Goal: Information Seeking & Learning: Learn about a topic

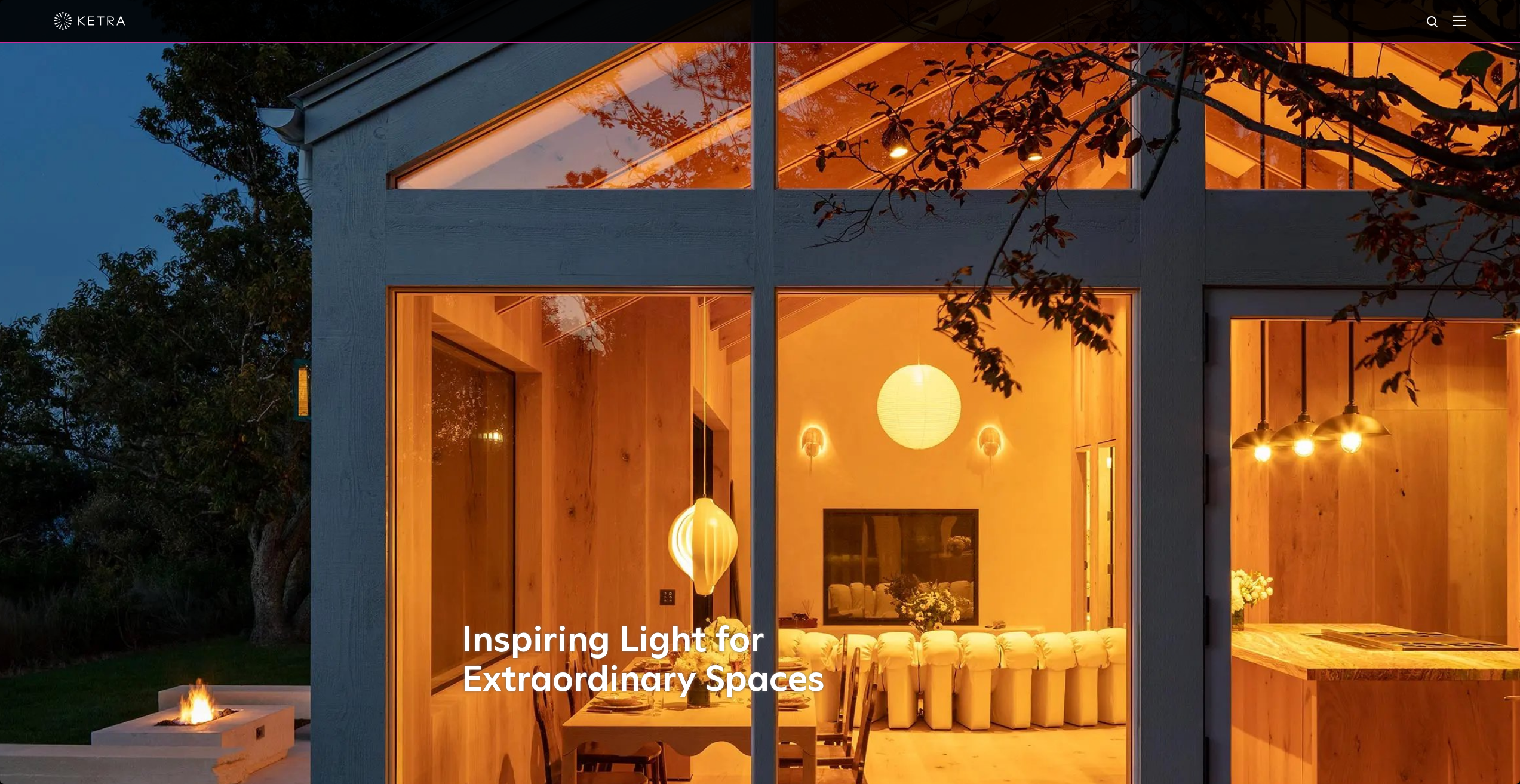
click at [1466, 17] on img at bounding box center [1460, 21] width 13 height 11
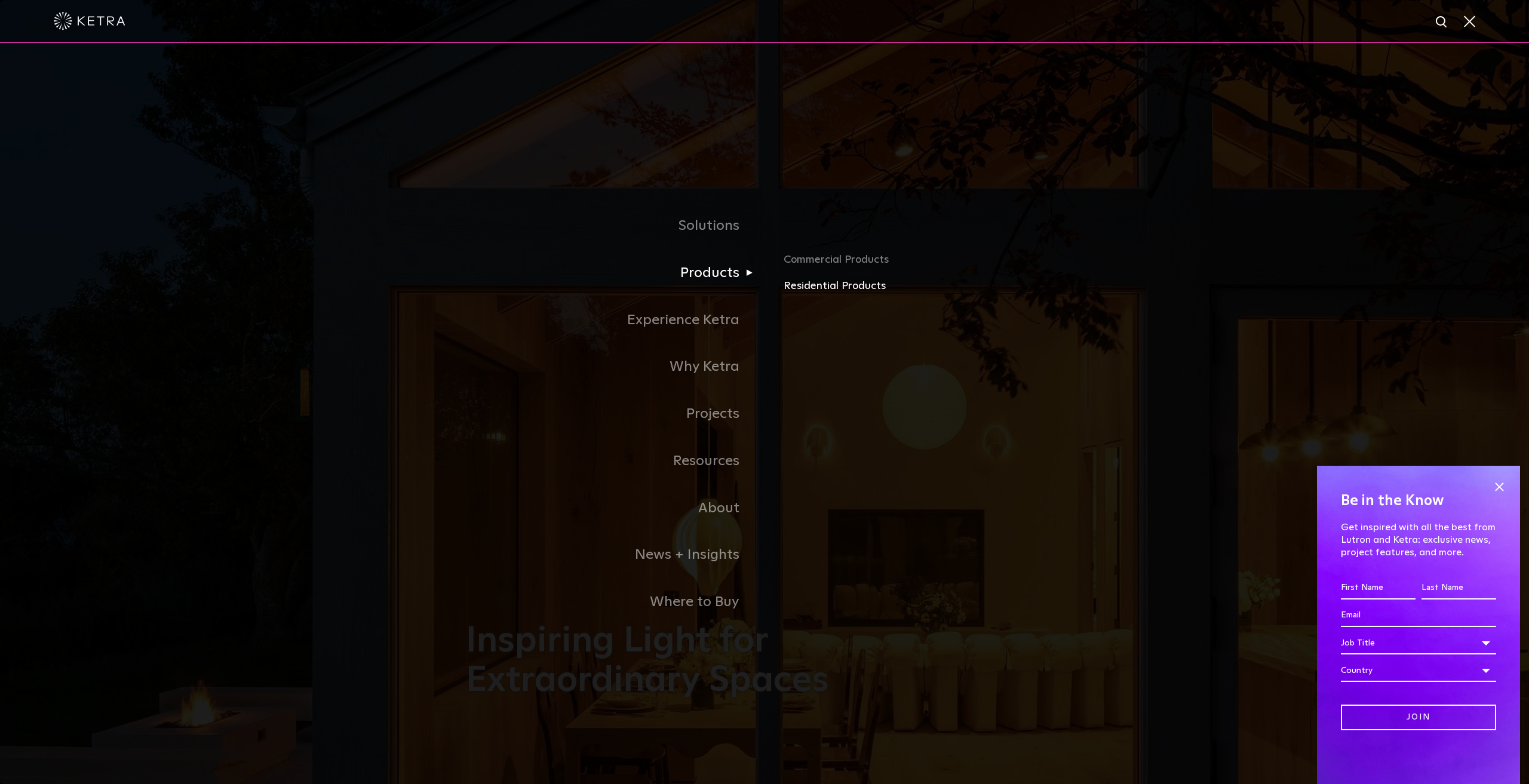
click at [823, 287] on link "Residential Products" at bounding box center [923, 287] width 280 height 18
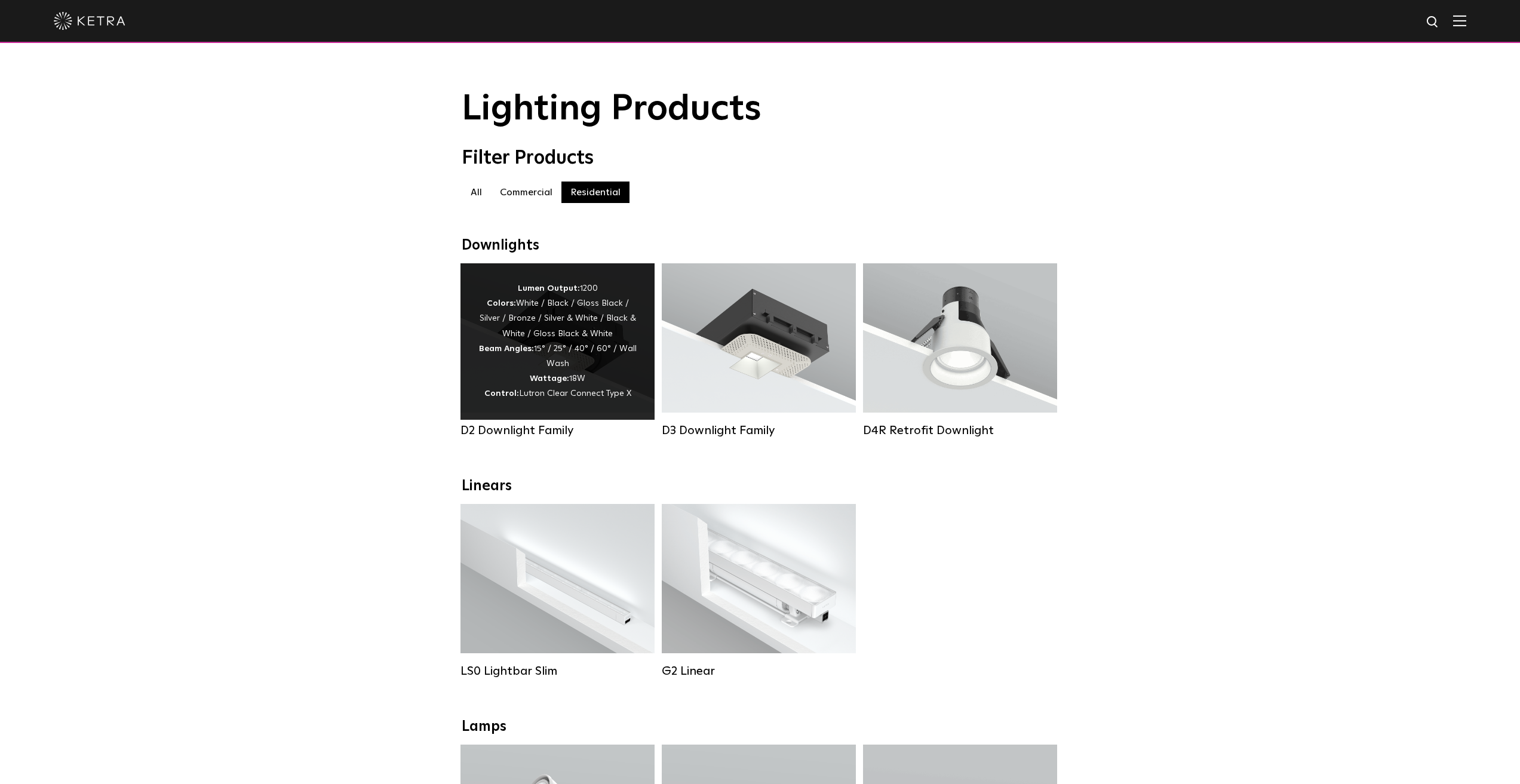
click at [554, 372] on div "Lumen Output: 1200 Colors: White / Black / Gloss Black / Silver / Bronze / Silv…" at bounding box center [558, 341] width 159 height 121
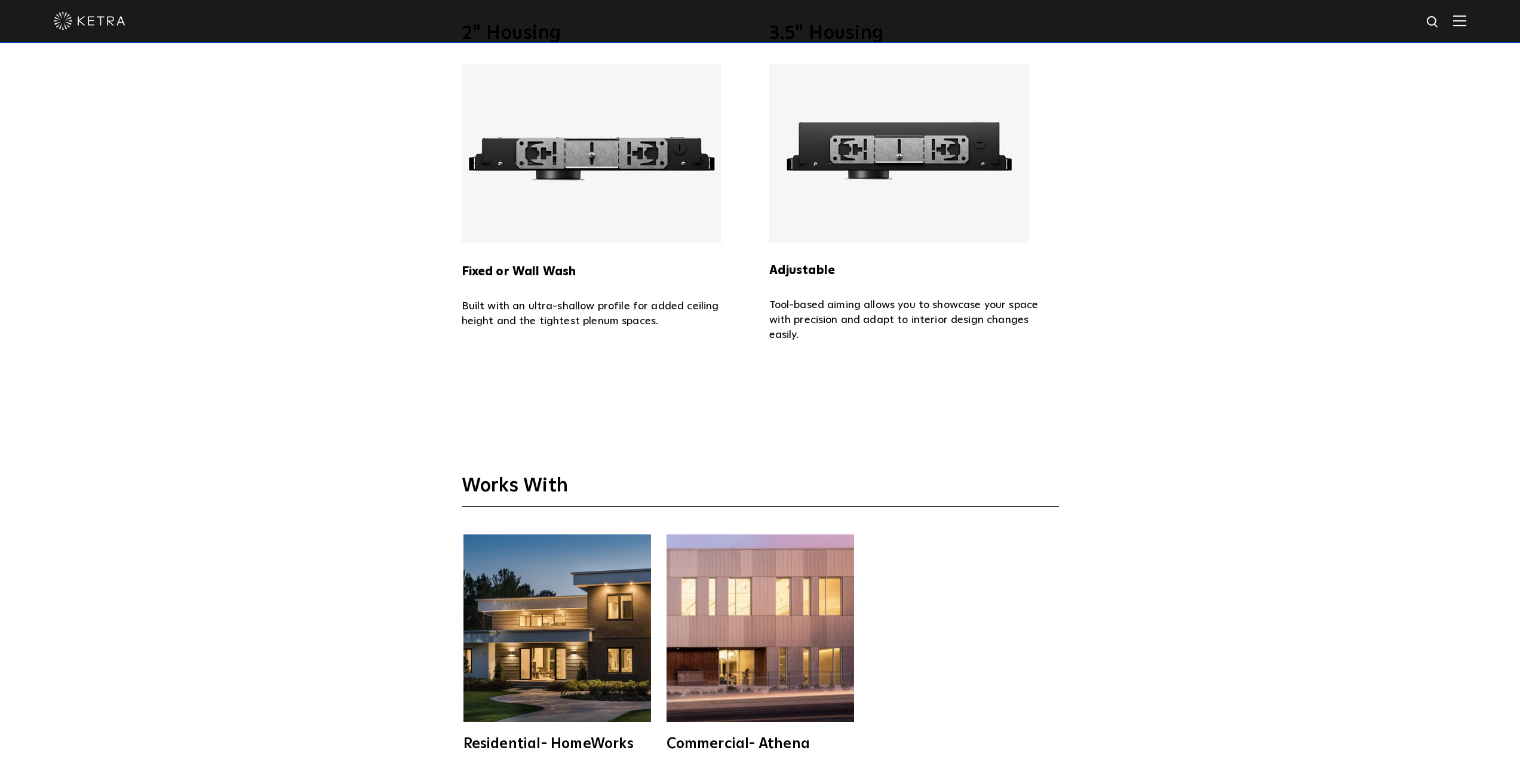
scroll to position [3821, 0]
